Goal: Task Accomplishment & Management: Use online tool/utility

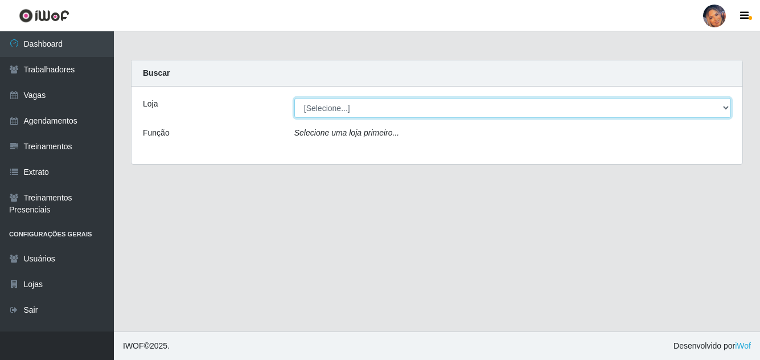
click at [359, 110] on select "[Selecione...] Supermercado Preço Bom" at bounding box center [512, 108] width 437 height 20
select select "169"
click at [294, 98] on select "[Selecione...] Supermercado Preço Bom" at bounding box center [512, 108] width 437 height 20
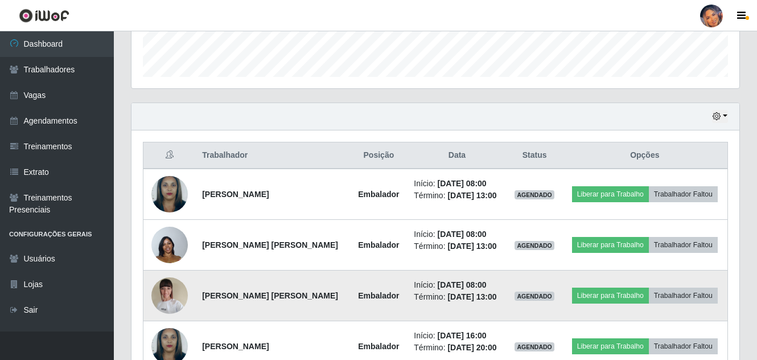
scroll to position [327, 0]
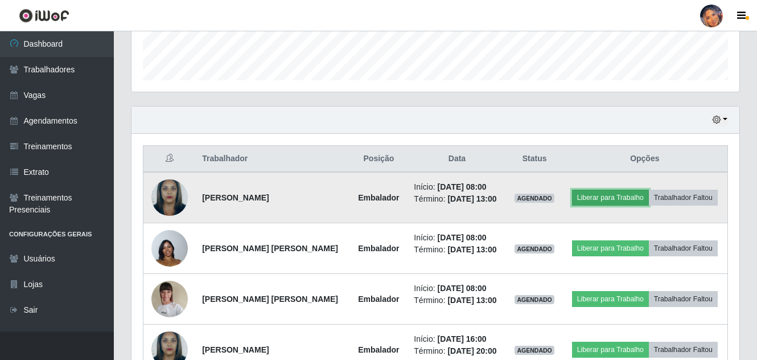
click at [598, 194] on button "Liberar para Trabalho" at bounding box center [610, 198] width 77 height 16
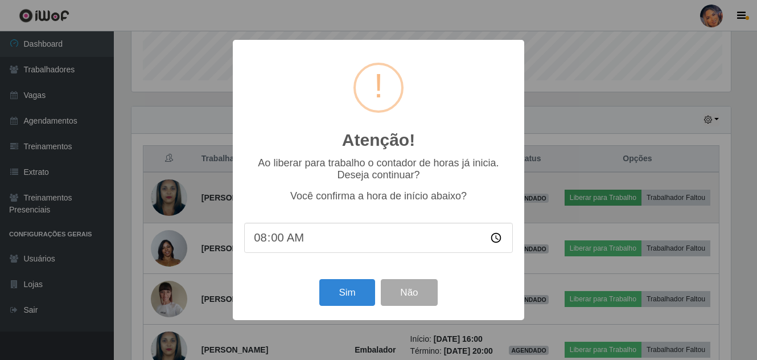
scroll to position [236, 602]
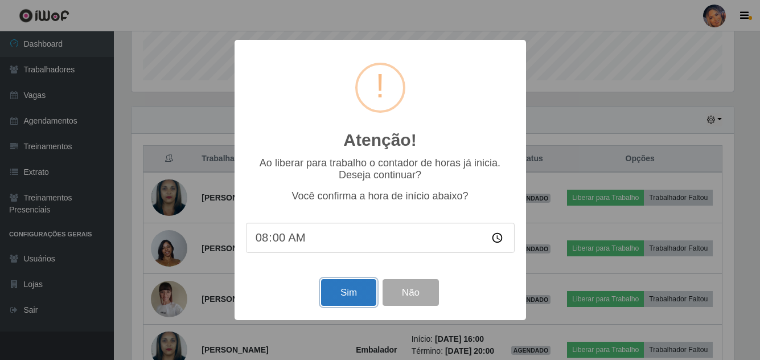
click at [367, 290] on button "Sim" at bounding box center [348, 292] width 55 height 27
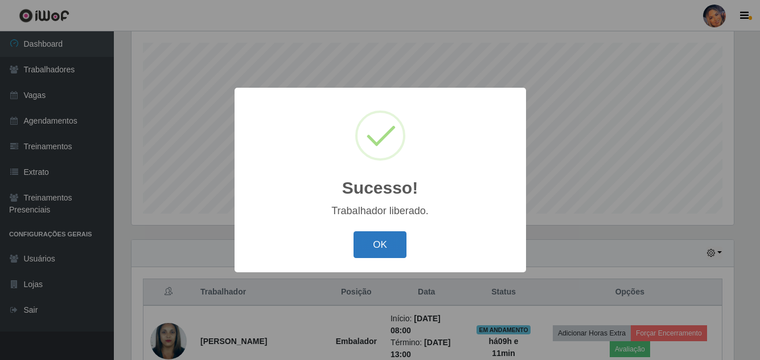
click at [380, 232] on button "OK" at bounding box center [380, 244] width 53 height 27
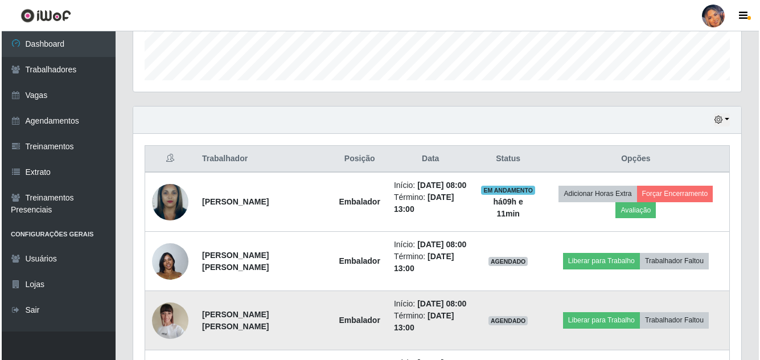
scroll to position [421, 0]
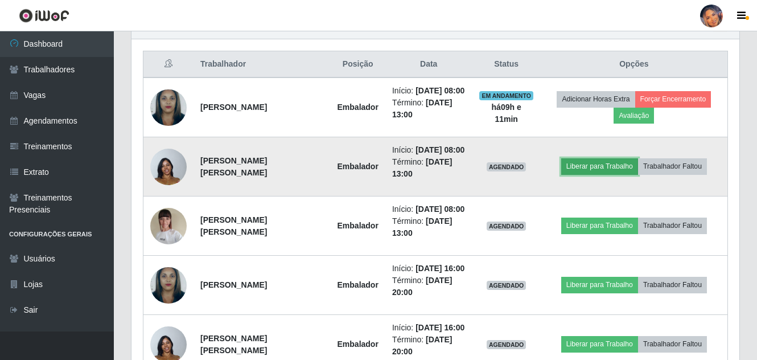
click at [581, 169] on button "Liberar para Trabalho" at bounding box center [599, 166] width 77 height 16
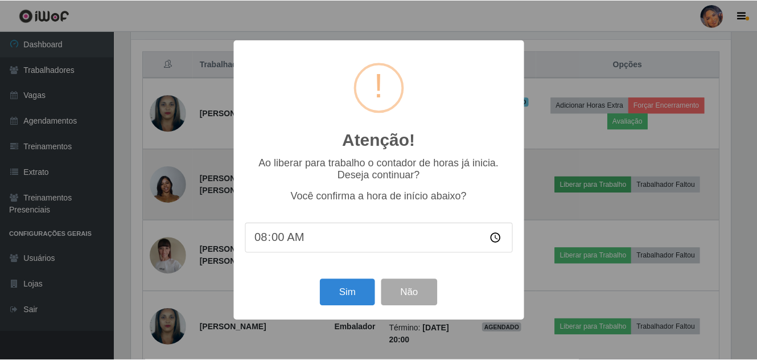
scroll to position [236, 602]
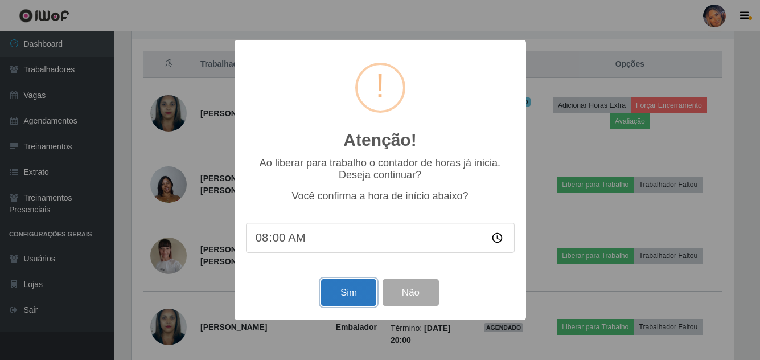
click at [346, 289] on button "Sim" at bounding box center [348, 292] width 55 height 27
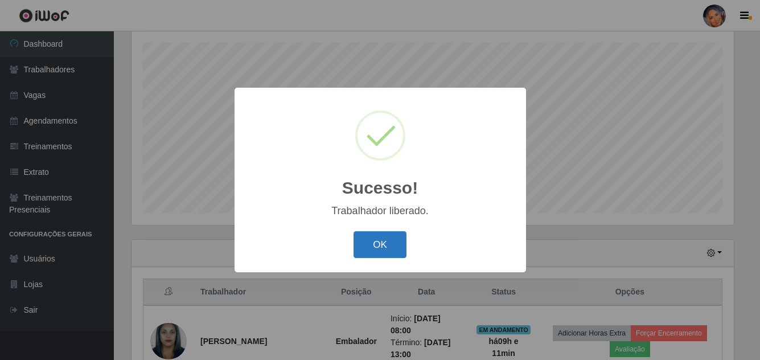
click at [368, 245] on button "OK" at bounding box center [380, 244] width 53 height 27
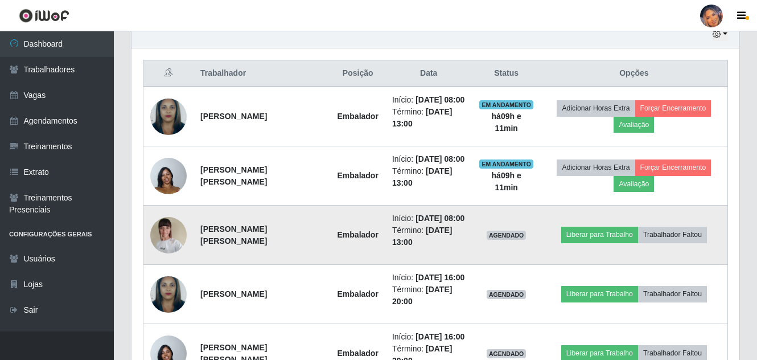
scroll to position [421, 0]
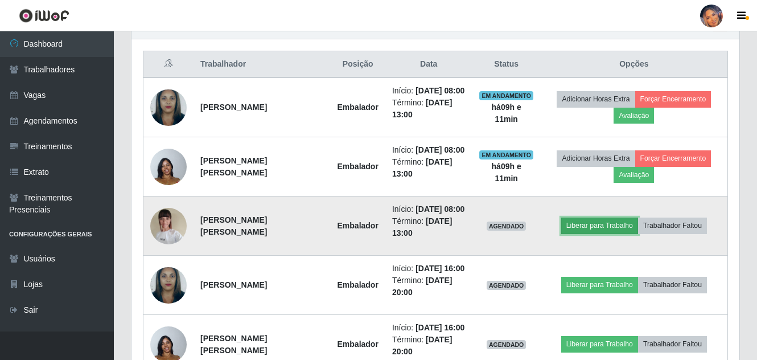
click at [584, 220] on button "Liberar para Trabalho" at bounding box center [599, 225] width 77 height 16
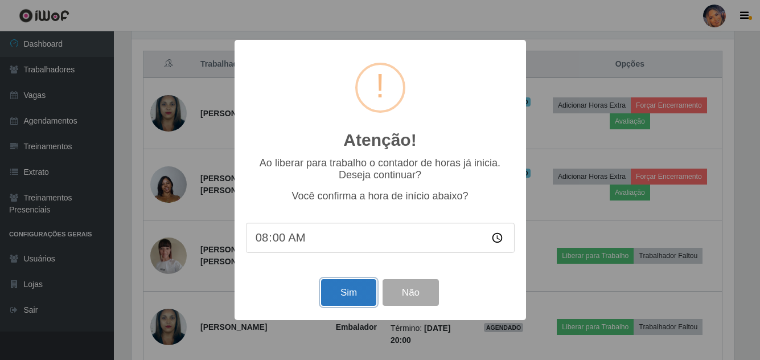
click at [358, 293] on button "Sim" at bounding box center [348, 292] width 55 height 27
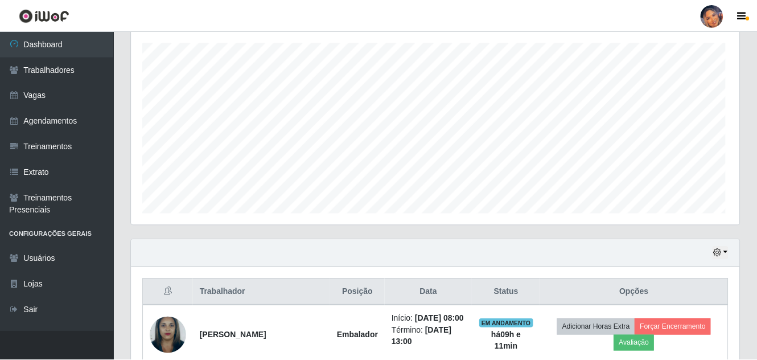
scroll to position [0, 0]
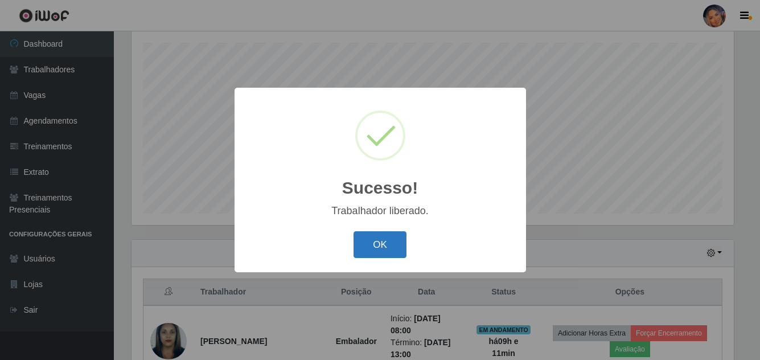
click at [374, 247] on button "OK" at bounding box center [380, 244] width 53 height 27
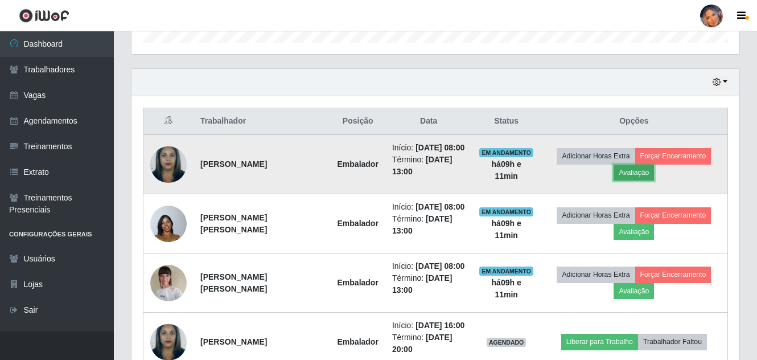
click at [635, 169] on button "Avaliação" at bounding box center [634, 173] width 40 height 16
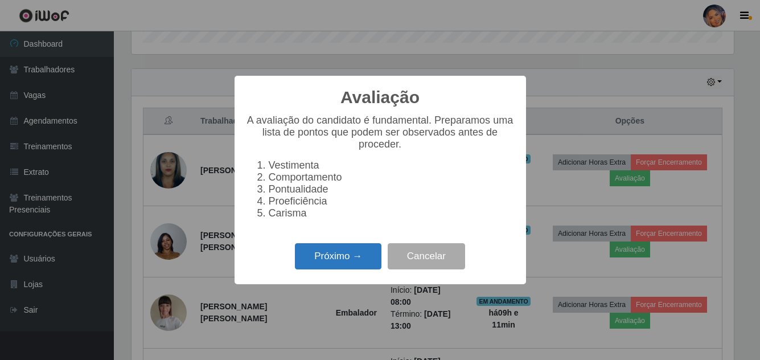
click at [347, 261] on button "Próximo →" at bounding box center [338, 256] width 87 height 27
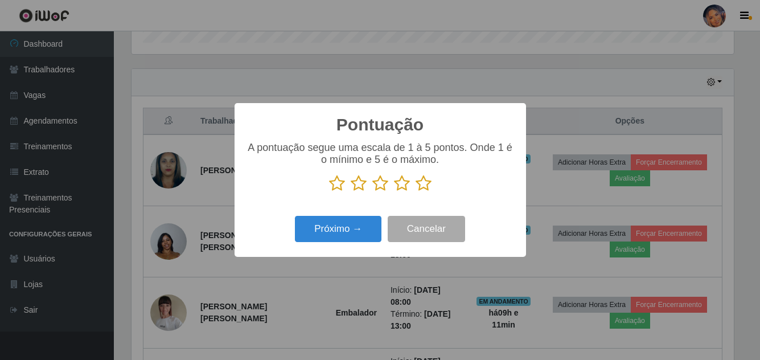
click at [423, 183] on icon at bounding box center [424, 183] width 16 height 17
click at [416, 192] on input "radio" at bounding box center [416, 192] width 0 height 0
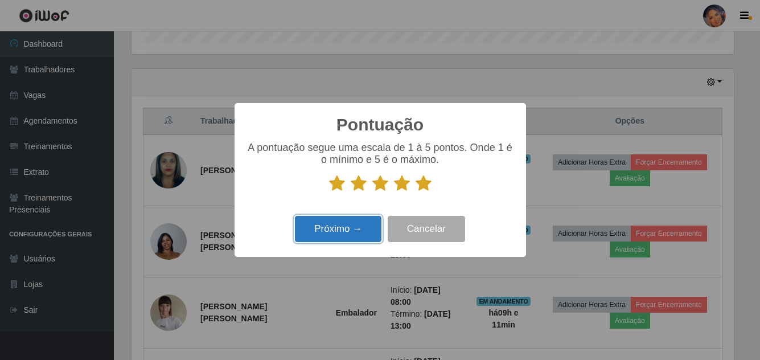
click at [352, 231] on button "Próximo →" at bounding box center [338, 229] width 87 height 27
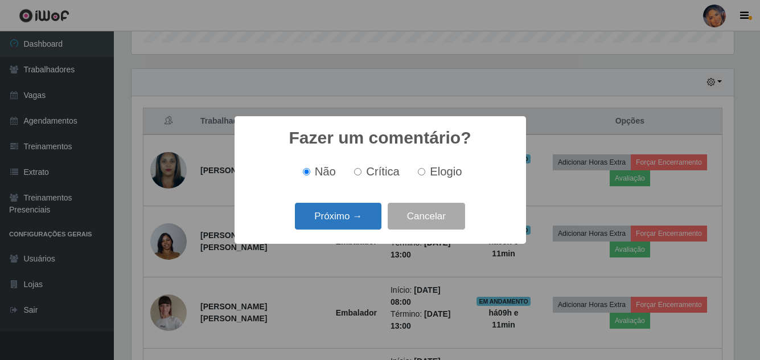
click at [352, 218] on button "Próximo →" at bounding box center [338, 216] width 87 height 27
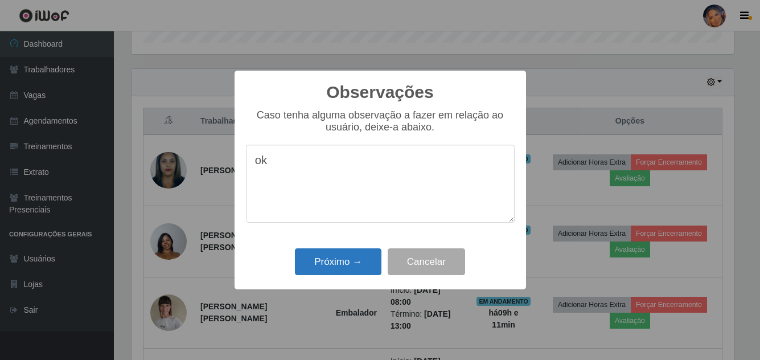
type textarea "ok"
click at [326, 261] on button "Próximo →" at bounding box center [338, 261] width 87 height 27
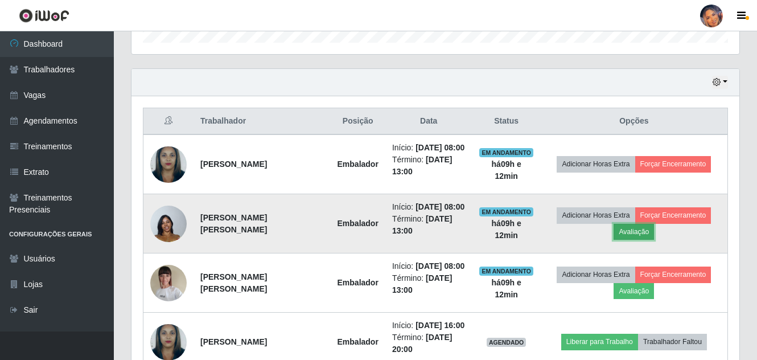
click at [639, 230] on button "Avaliação" at bounding box center [634, 232] width 40 height 16
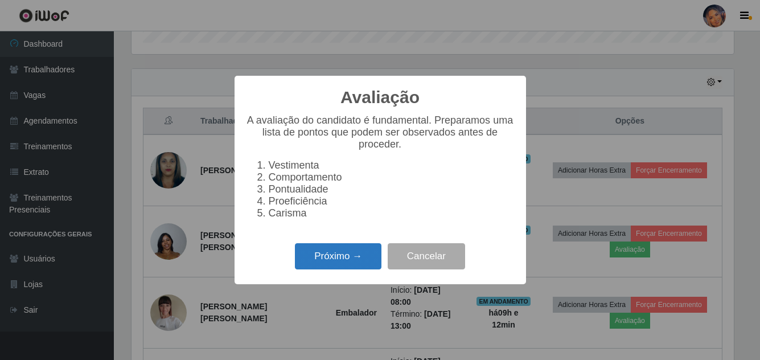
click at [316, 258] on button "Próximo →" at bounding box center [338, 256] width 87 height 27
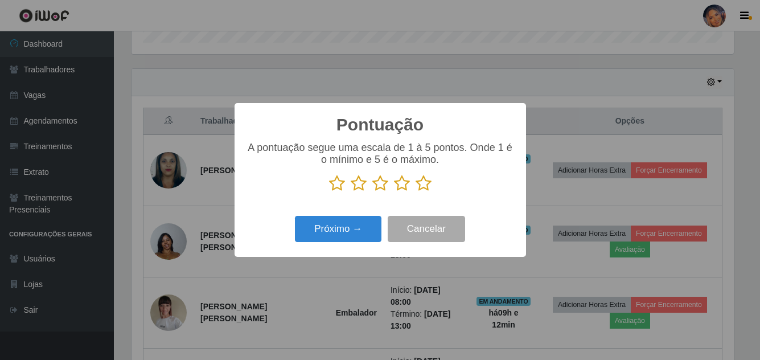
click at [429, 182] on icon at bounding box center [424, 183] width 16 height 17
click at [416, 192] on input "radio" at bounding box center [416, 192] width 0 height 0
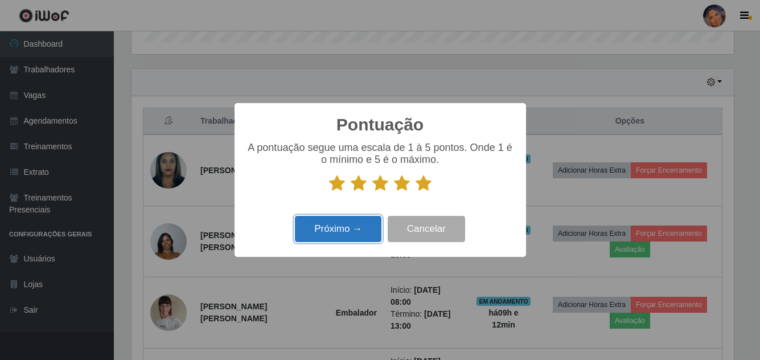
click at [355, 222] on button "Próximo →" at bounding box center [338, 229] width 87 height 27
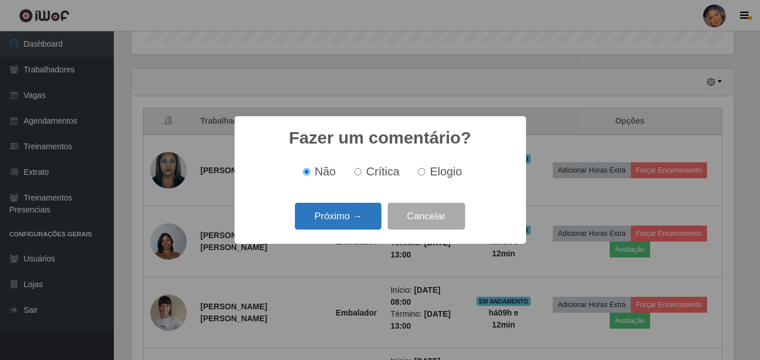
click at [355, 213] on button "Próximo →" at bounding box center [338, 216] width 87 height 27
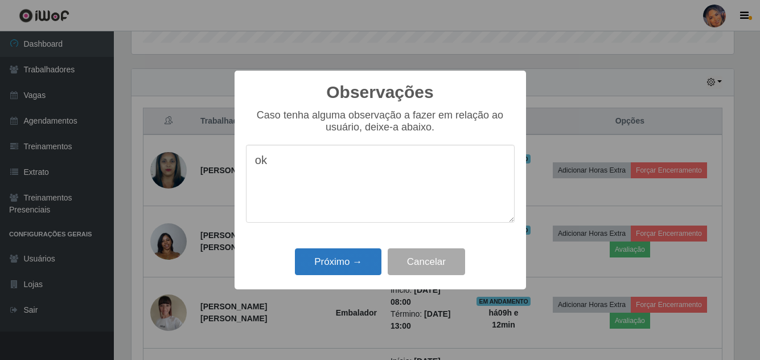
type textarea "ok"
click at [358, 254] on button "Próximo →" at bounding box center [338, 261] width 87 height 27
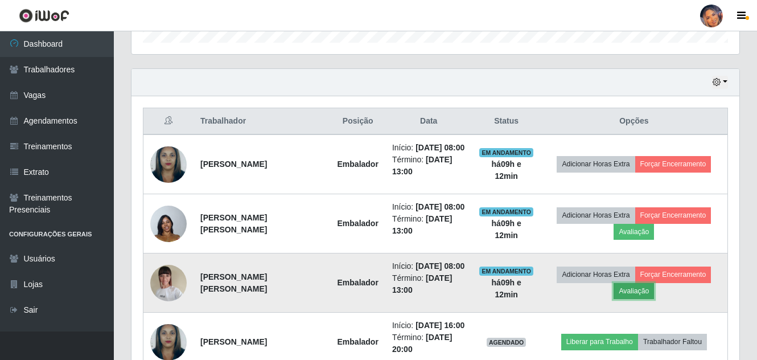
click at [650, 295] on button "Avaliação" at bounding box center [634, 291] width 40 height 16
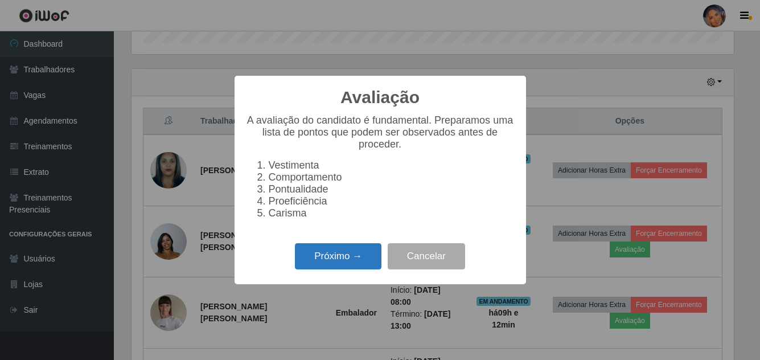
click at [340, 268] on button "Próximo →" at bounding box center [338, 256] width 87 height 27
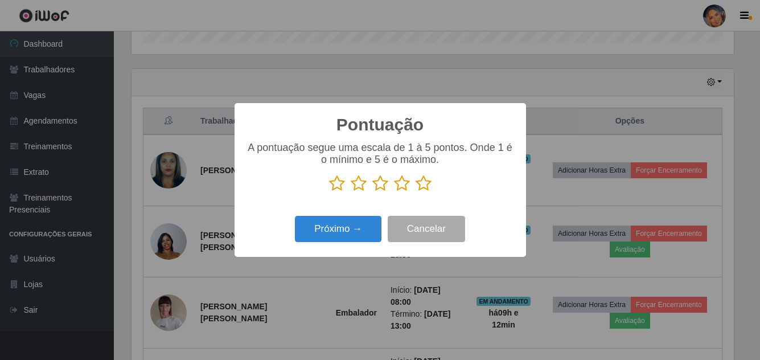
click at [424, 185] on icon at bounding box center [424, 183] width 16 height 17
click at [416, 192] on input "radio" at bounding box center [416, 192] width 0 height 0
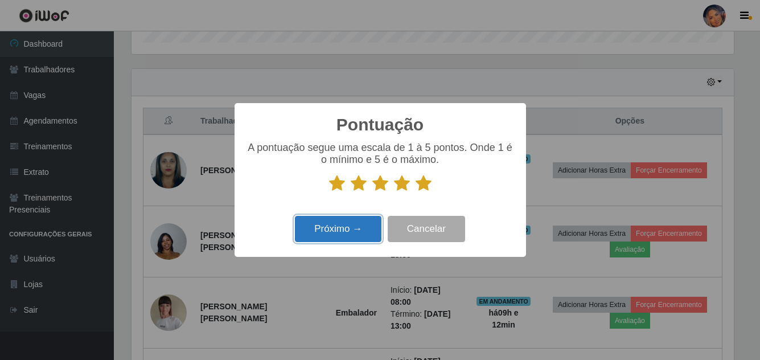
click at [336, 225] on button "Próximo →" at bounding box center [338, 229] width 87 height 27
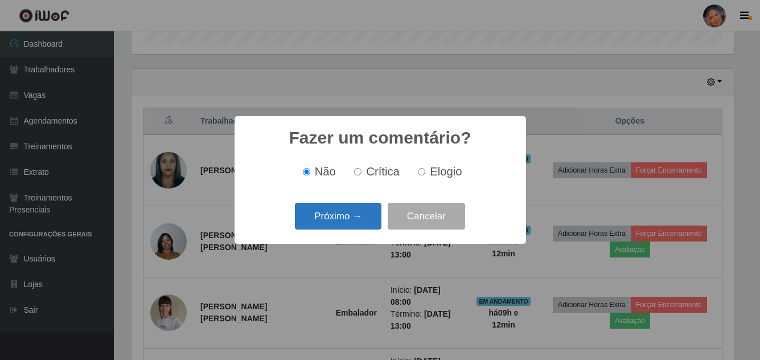
click at [335, 222] on button "Próximo →" at bounding box center [338, 216] width 87 height 27
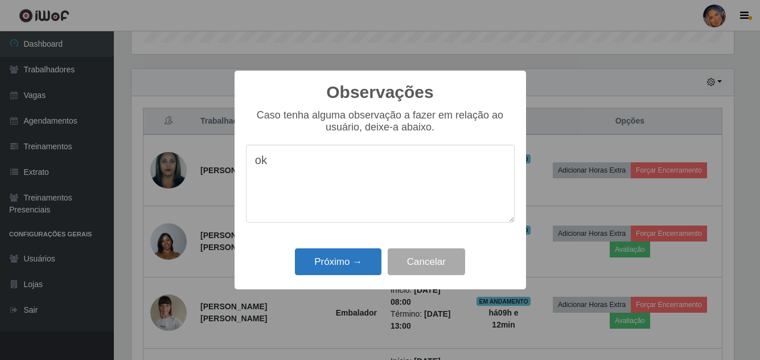
type textarea "ok"
click at [330, 261] on button "Próximo →" at bounding box center [338, 261] width 87 height 27
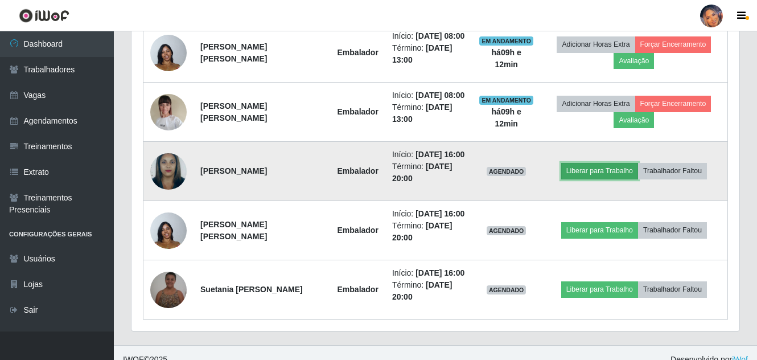
click at [571, 169] on button "Liberar para Trabalho" at bounding box center [599, 171] width 77 height 16
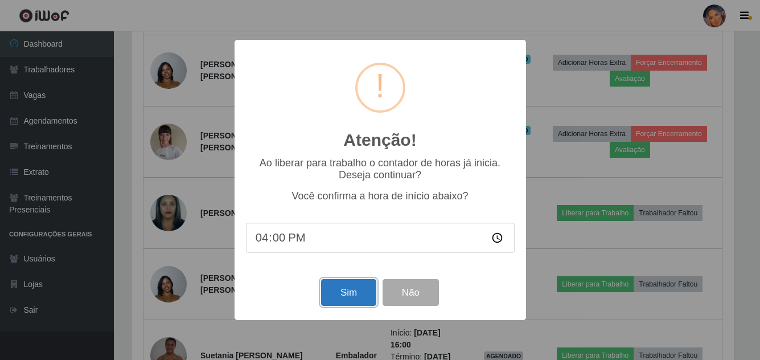
click at [359, 285] on button "Sim" at bounding box center [348, 292] width 55 height 27
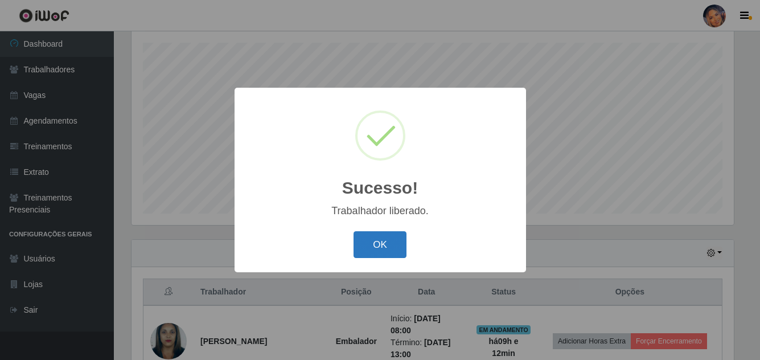
click at [389, 243] on button "OK" at bounding box center [380, 244] width 53 height 27
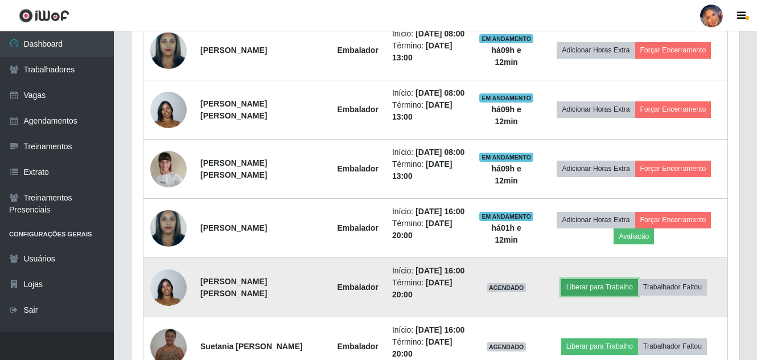
click at [604, 281] on button "Liberar para Trabalho" at bounding box center [599, 287] width 77 height 16
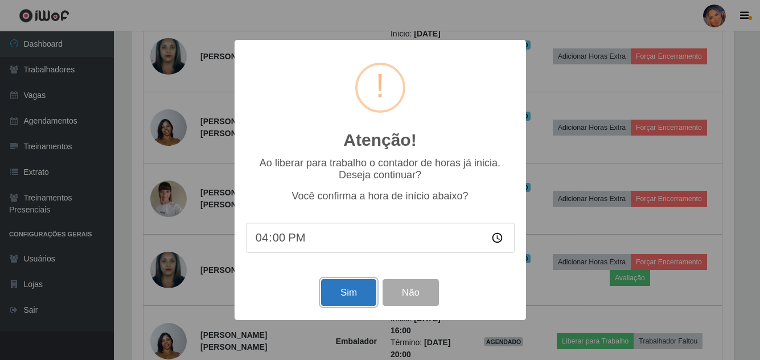
click at [339, 291] on button "Sim" at bounding box center [348, 292] width 55 height 27
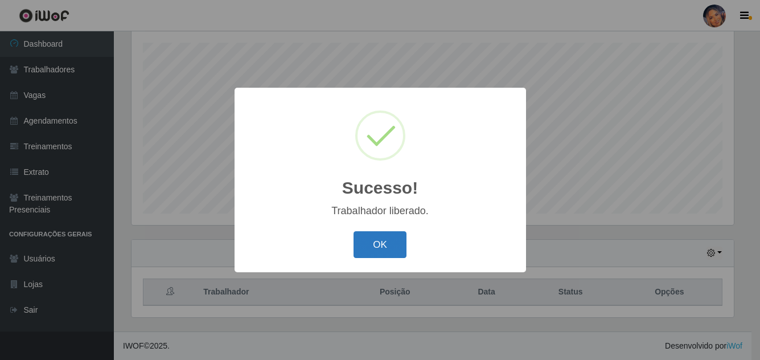
click at [389, 240] on button "OK" at bounding box center [380, 244] width 53 height 27
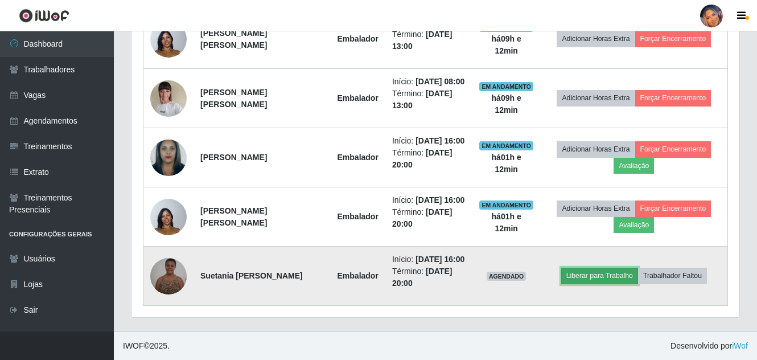
click at [587, 271] on button "Liberar para Trabalho" at bounding box center [599, 276] width 77 height 16
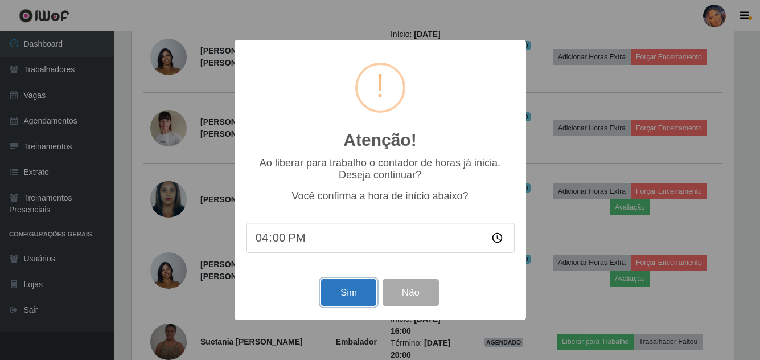
click at [355, 286] on button "Sim" at bounding box center [348, 292] width 55 height 27
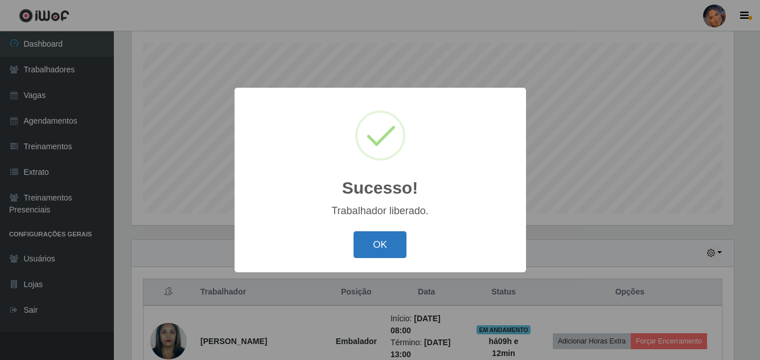
click at [380, 240] on button "OK" at bounding box center [380, 244] width 53 height 27
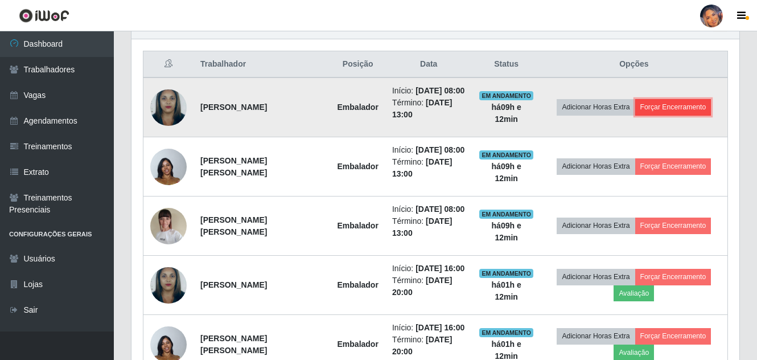
click at [675, 106] on button "Forçar Encerramento" at bounding box center [673, 107] width 76 height 16
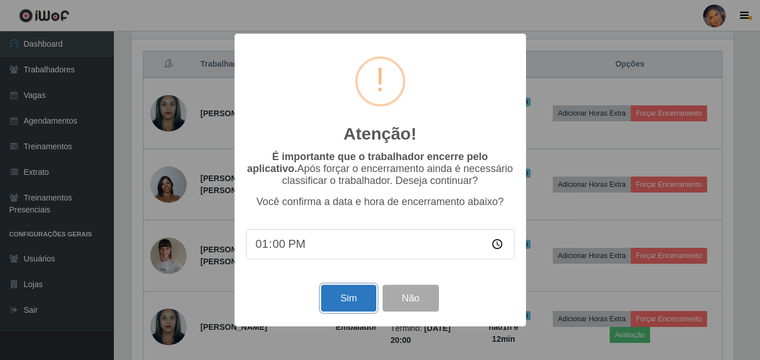
click at [350, 298] on button "Sim" at bounding box center [348, 298] width 55 height 27
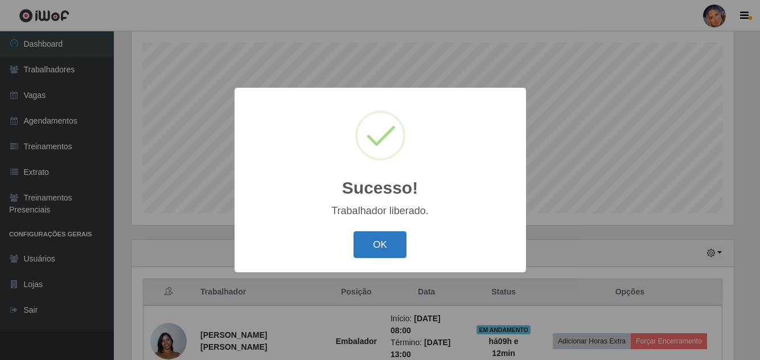
click at [380, 251] on button "OK" at bounding box center [380, 244] width 53 height 27
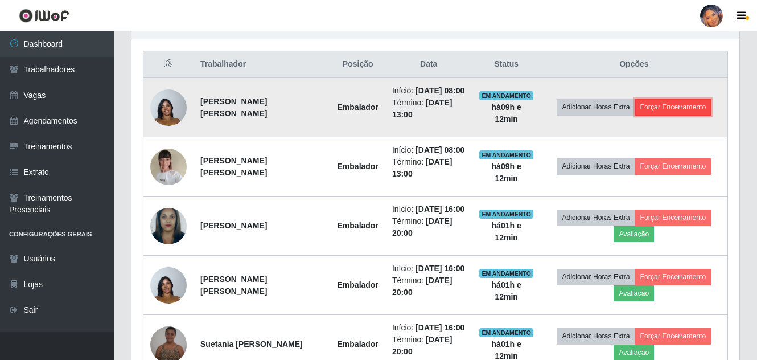
click at [662, 104] on button "Forçar Encerramento" at bounding box center [673, 107] width 76 height 16
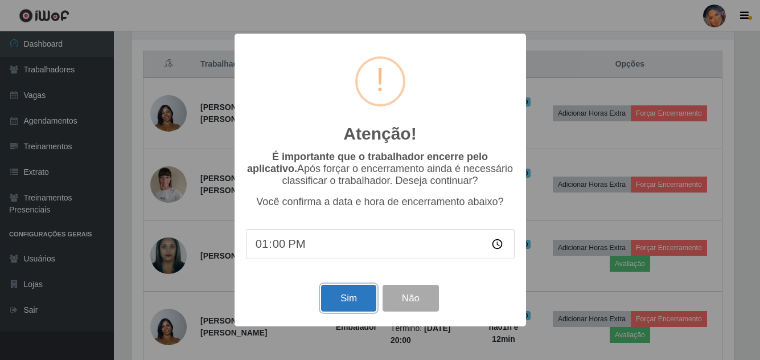
click at [344, 303] on button "Sim" at bounding box center [348, 298] width 55 height 27
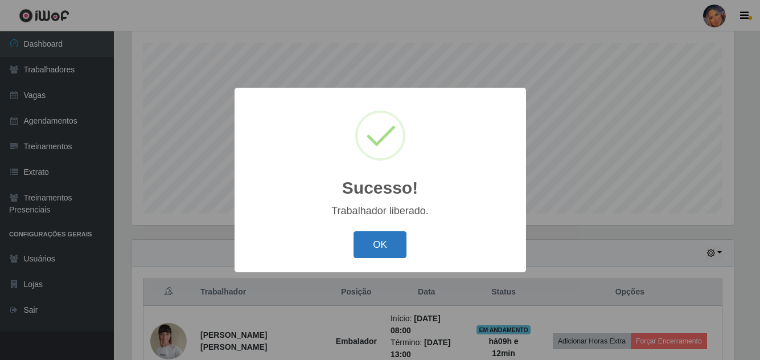
click at [377, 245] on button "OK" at bounding box center [380, 244] width 53 height 27
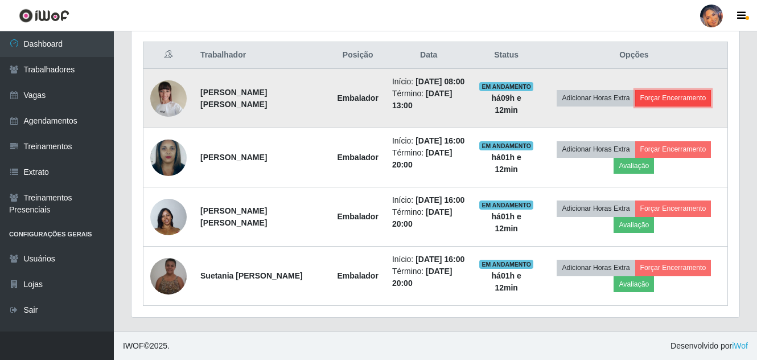
click at [667, 100] on button "Forçar Encerramento" at bounding box center [673, 98] width 76 height 16
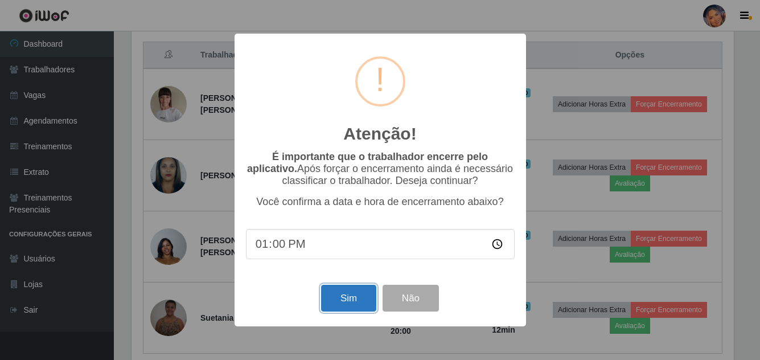
click at [359, 301] on button "Sim" at bounding box center [348, 298] width 55 height 27
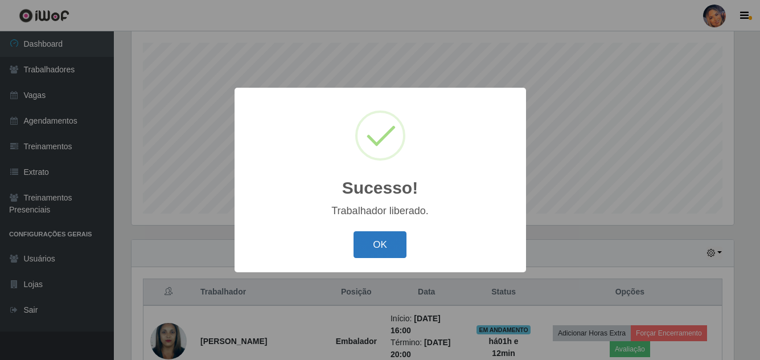
click at [386, 246] on button "OK" at bounding box center [380, 244] width 53 height 27
